Goal: Transaction & Acquisition: Purchase product/service

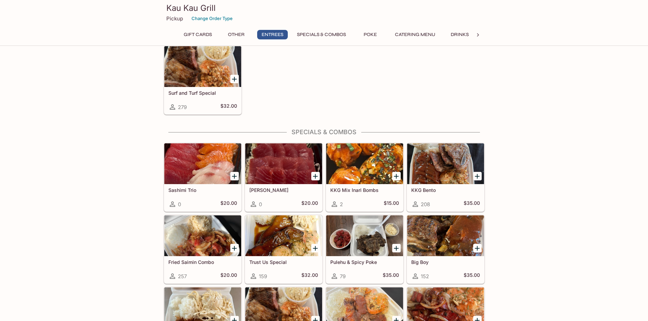
scroll to position [578, 0]
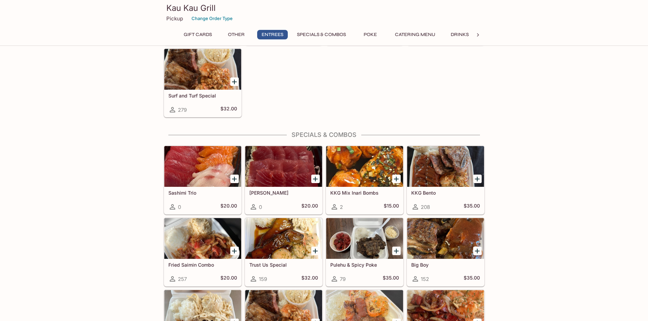
click at [426, 176] on div at bounding box center [445, 166] width 77 height 41
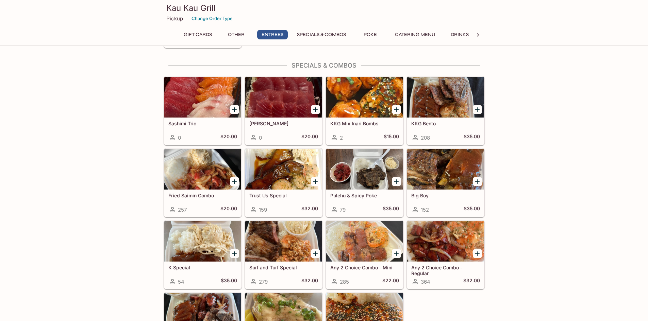
scroll to position [648, 0]
click at [476, 108] on icon "Add KKG Bento" at bounding box center [477, 109] width 8 height 8
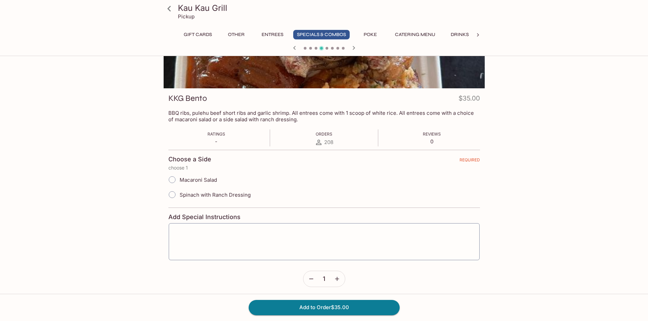
scroll to position [68, 0]
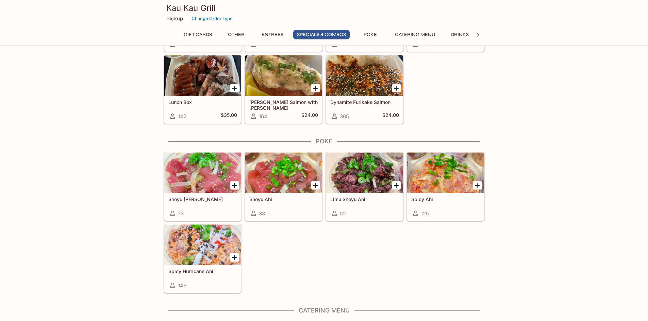
scroll to position [886, 0]
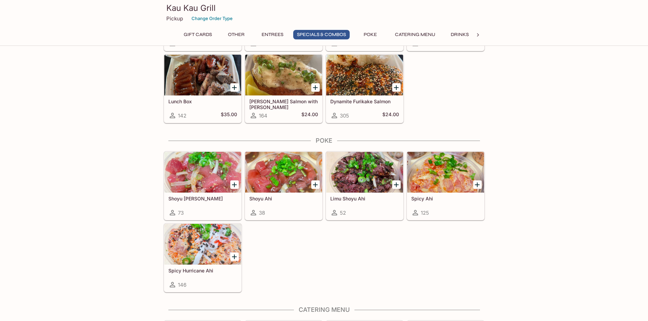
click at [475, 185] on icon "Add Spicy Ahi" at bounding box center [477, 185] width 5 height 5
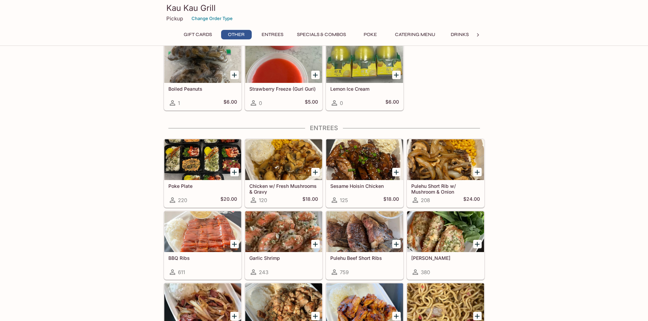
scroll to position [274, 0]
